Goal: Task Accomplishment & Management: Use online tool/utility

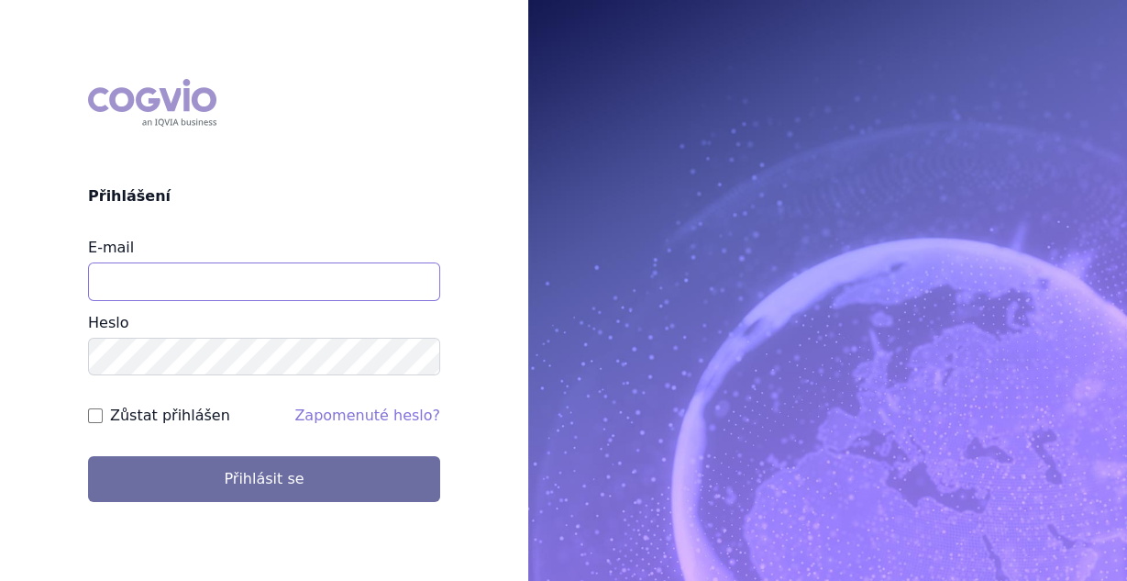
click at [294, 272] on input "E-mail" at bounding box center [264, 281] width 352 height 39
type input "vaclav.smekal@astrazeneca.com"
click at [95, 422] on input "Zůstat přihlášen" at bounding box center [95, 415] width 15 height 15
checkbox input "true"
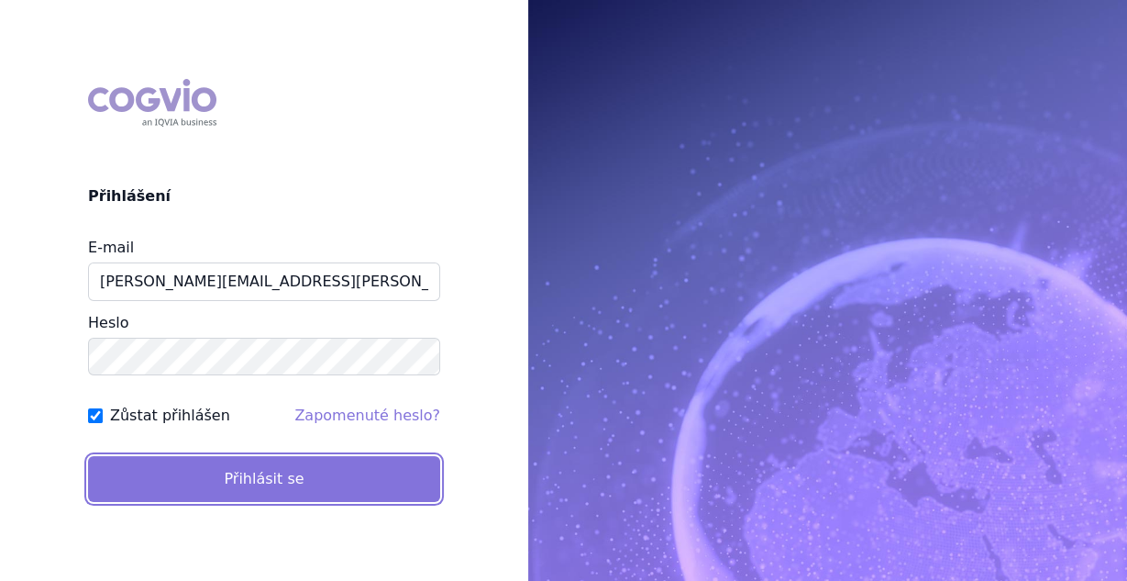
click at [173, 460] on button "Přihlásit se" at bounding box center [264, 479] width 352 height 46
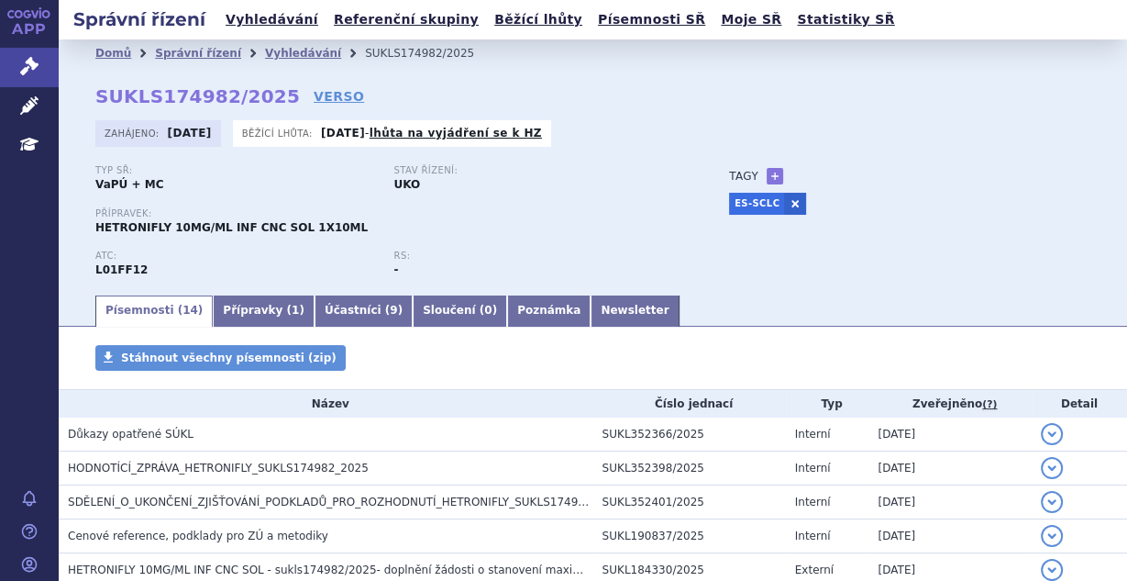
click at [594, 324] on ul "Písemnosti ( 14 ) Přípravky ( 1 ) Účastníci ( 9 ) Sloučení ( 0 ) Poznámka Newsl…" at bounding box center [592, 310] width 995 height 33
click at [591, 307] on link "Newsletter" at bounding box center [635, 310] width 88 height 31
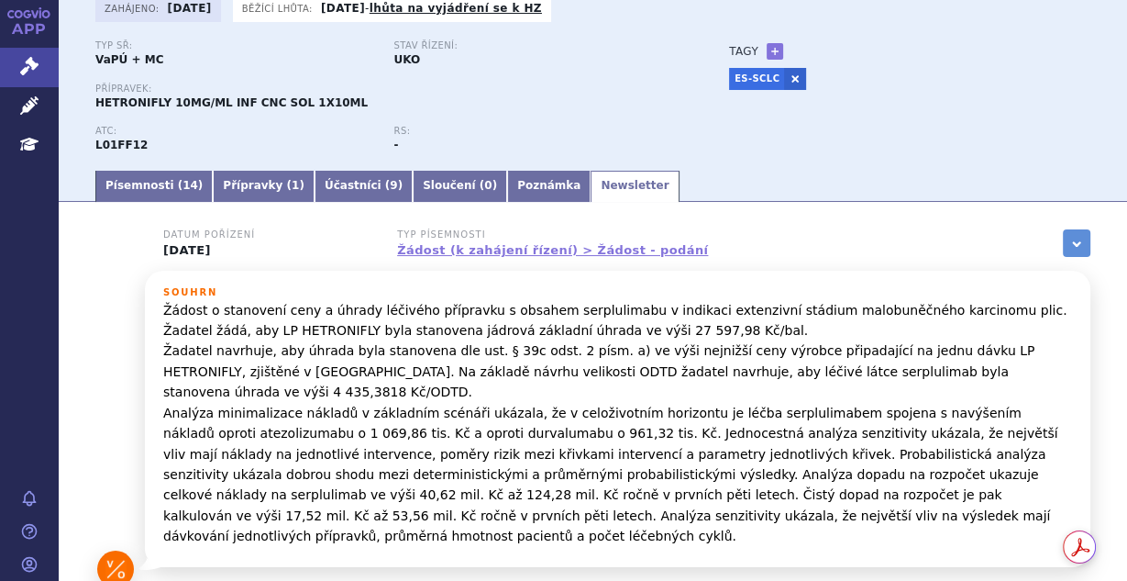
scroll to position [147, 0]
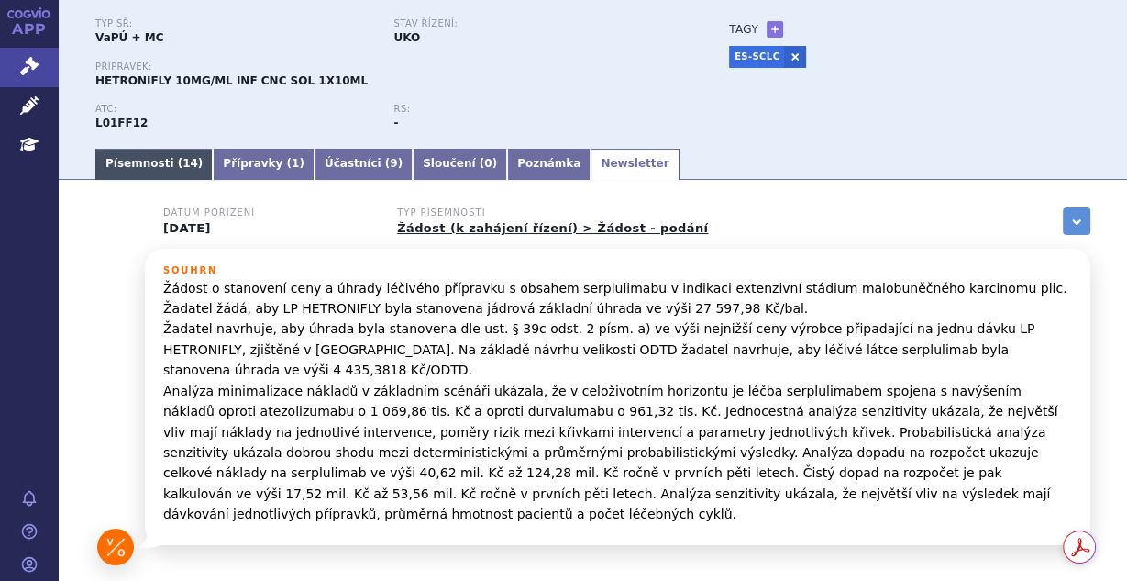
click at [183, 162] on link "Písemnosti ( 14 )" at bounding box center [153, 164] width 117 height 31
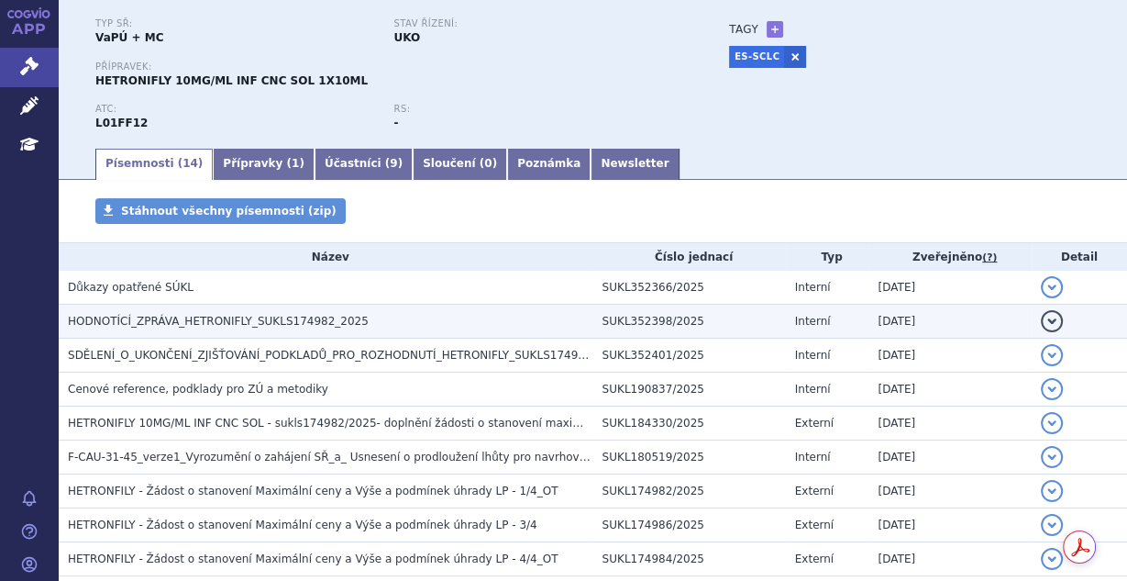
click at [277, 324] on span "HODNOTÍCÍ_ZPRÁVA_HETRONIFLY_SUKLS174982_2025" at bounding box center [218, 321] width 301 height 13
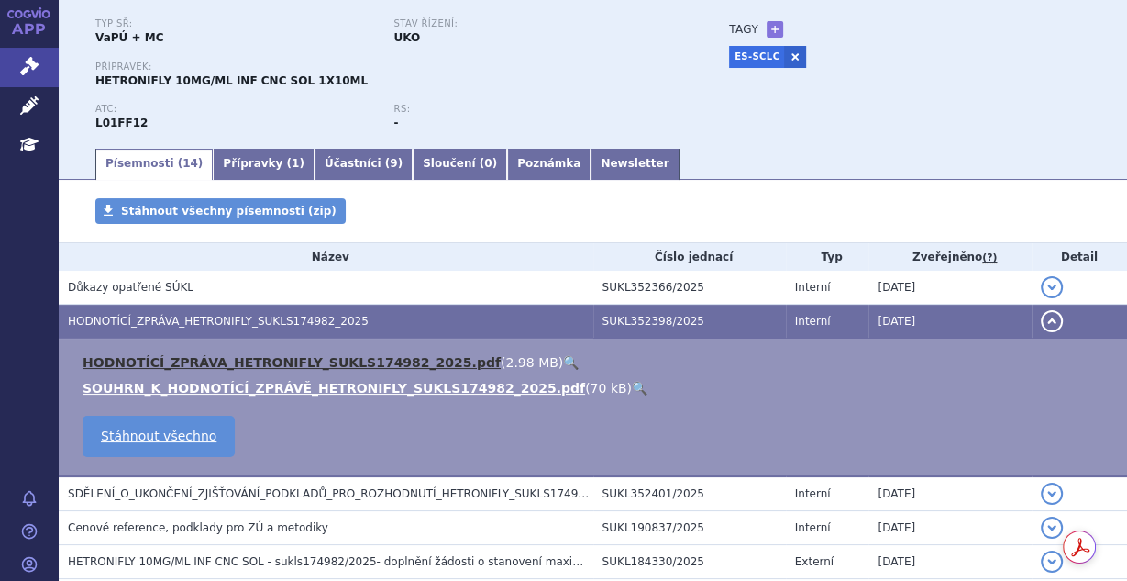
click at [349, 362] on link "HODNOTÍCÍ_ZPRÁVA_HETRONIFLY_SUKLS174982_2025.pdf" at bounding box center [292, 362] width 418 height 15
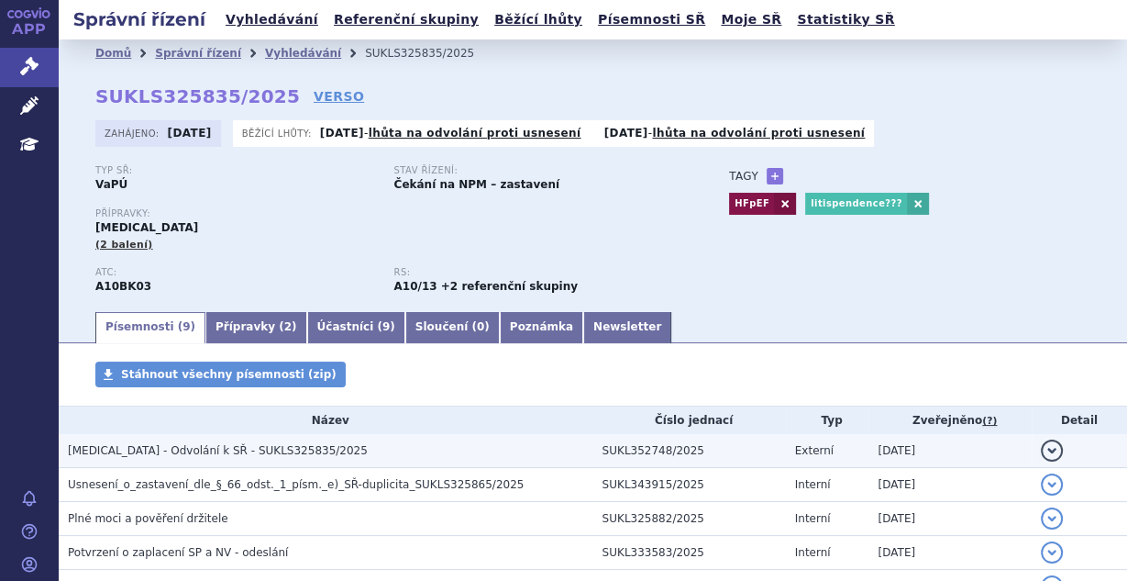
click at [301, 459] on h3 "Jardiance - Odvolání k SŘ - SUKLS325835/2025" at bounding box center [331, 450] width 526 height 18
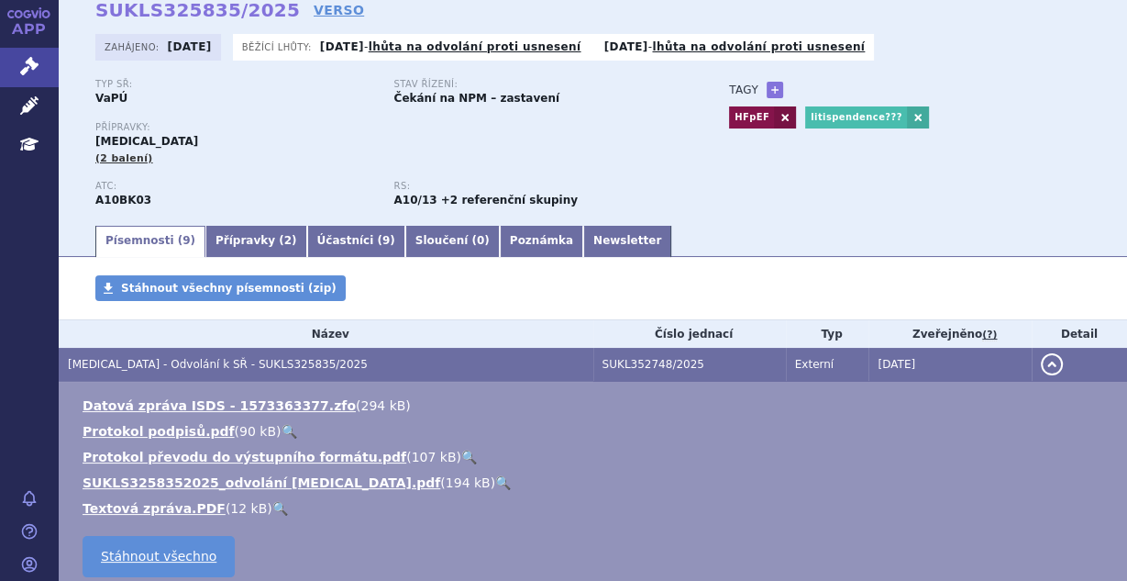
scroll to position [97, 0]
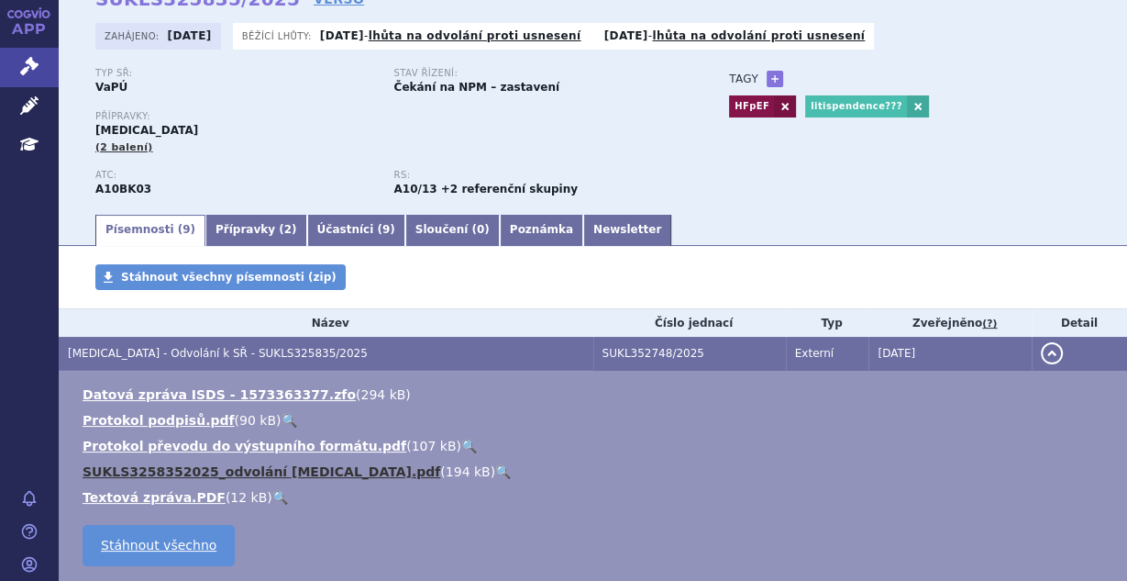
click at [239, 473] on link "SUKLS3258352025_odvolání Jardiance.pdf" at bounding box center [262, 471] width 358 height 15
click at [273, 472] on link "SUKLS3258352025_odvolání Jardiance.pdf" at bounding box center [262, 471] width 358 height 15
click at [769, 79] on link "+" at bounding box center [775, 79] width 17 height 17
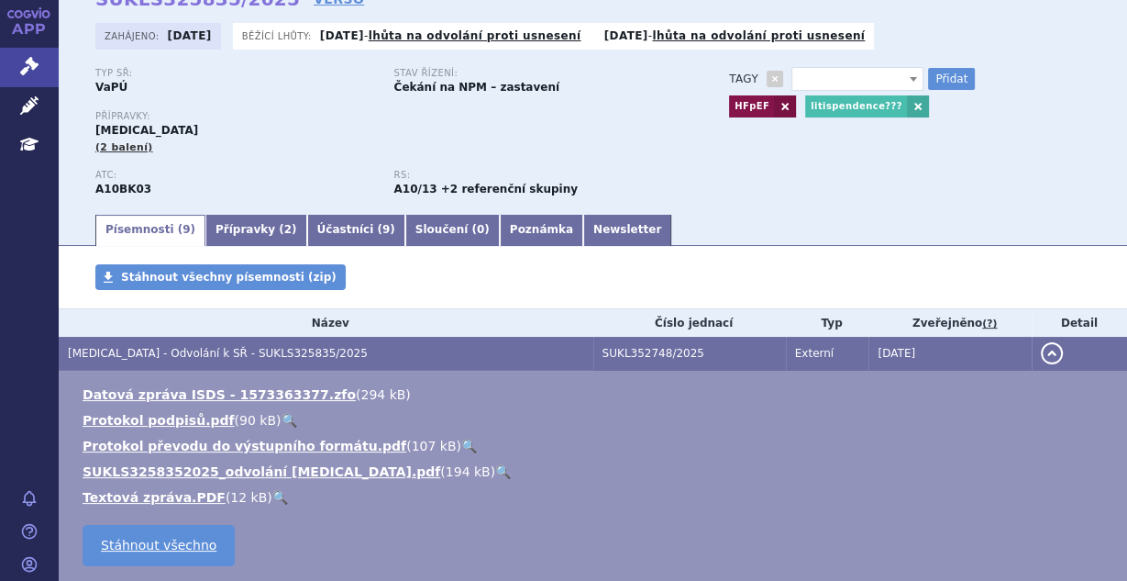
click at [815, 76] on span at bounding box center [858, 79] width 132 height 24
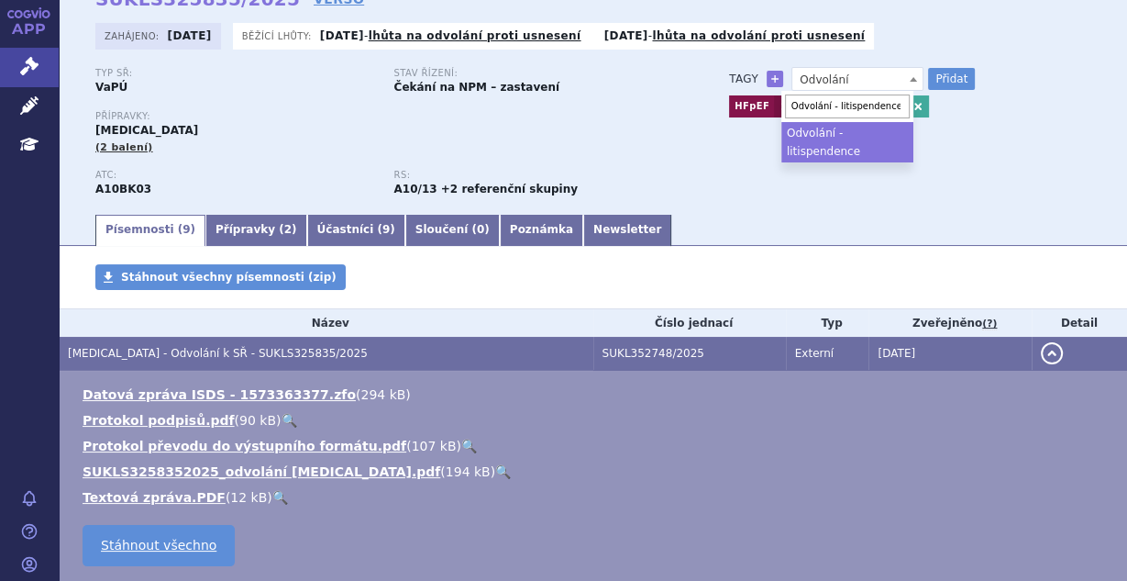
type input "Odvolání - litispendence"
select select "Odvolání - litispendence"
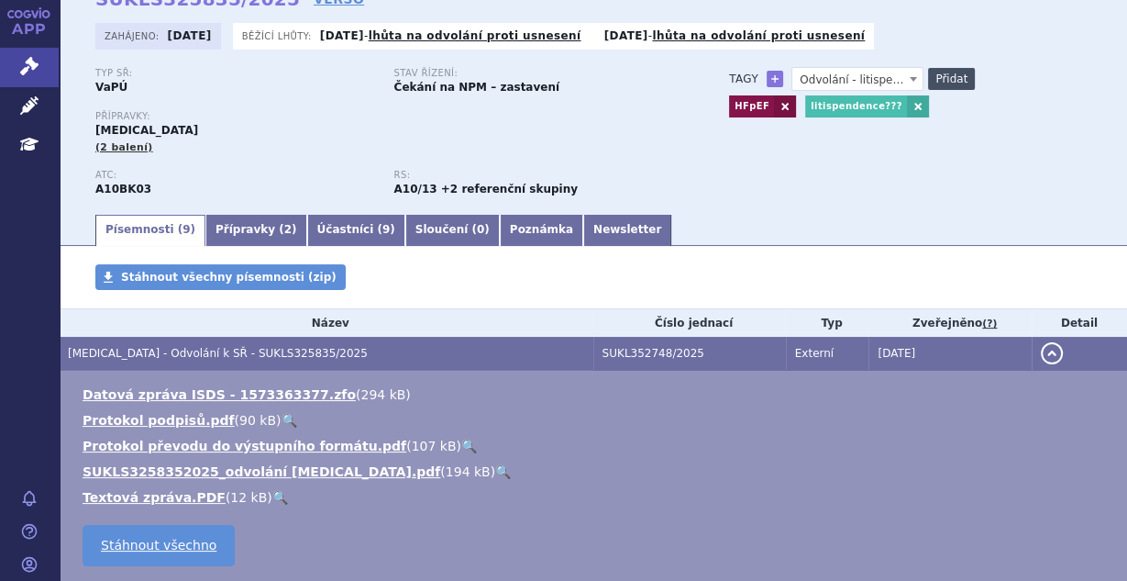
click at [934, 71] on button "Přidat" at bounding box center [951, 79] width 47 height 22
select select
